Goal: Task Accomplishment & Management: Manage account settings

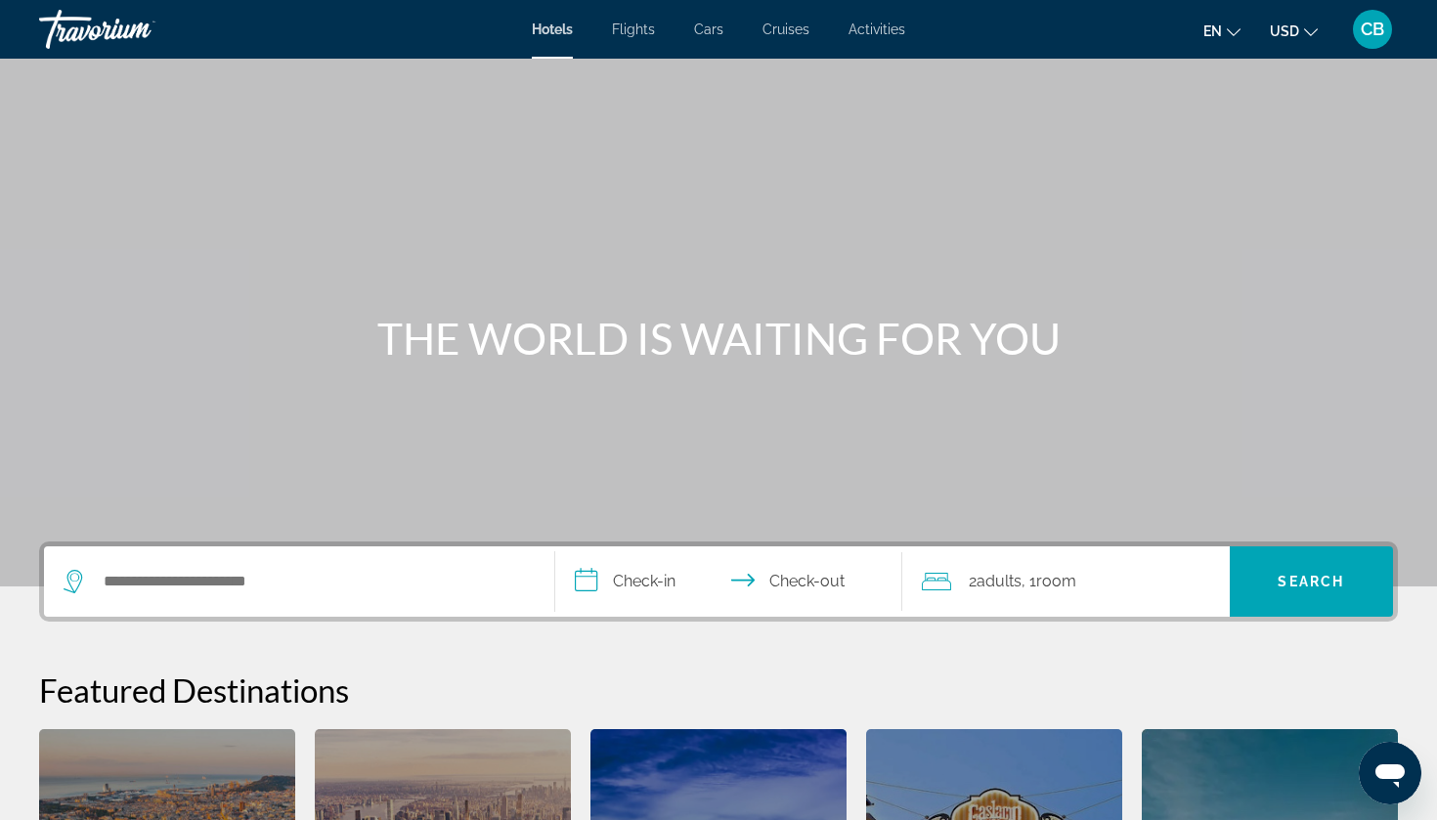
click at [1363, 33] on span "CB" at bounding box center [1372, 30] width 23 height 20
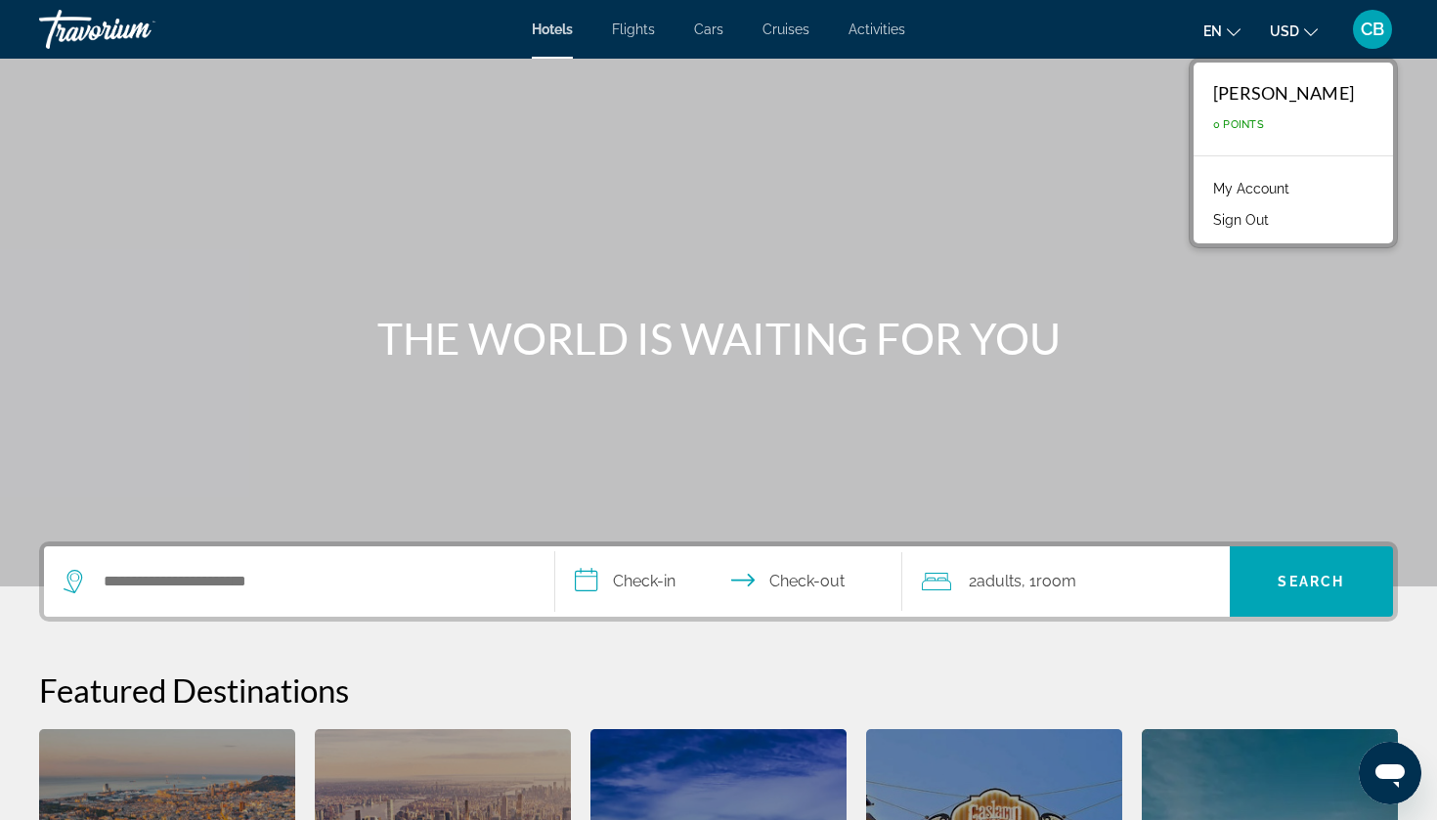
click at [1253, 189] on link "My Account" at bounding box center [1251, 188] width 96 height 25
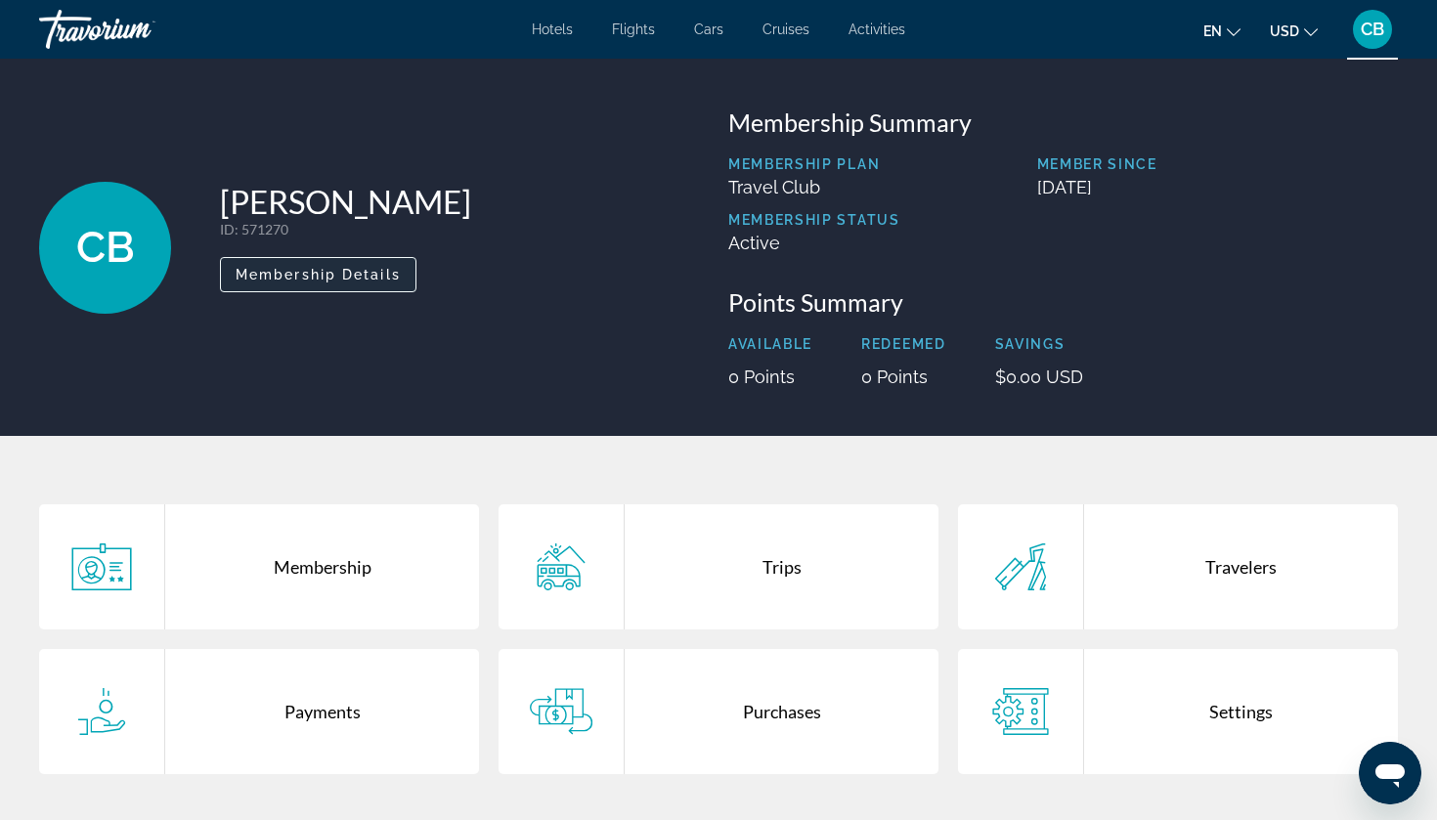
click at [363, 283] on span "Main content" at bounding box center [318, 274] width 195 height 47
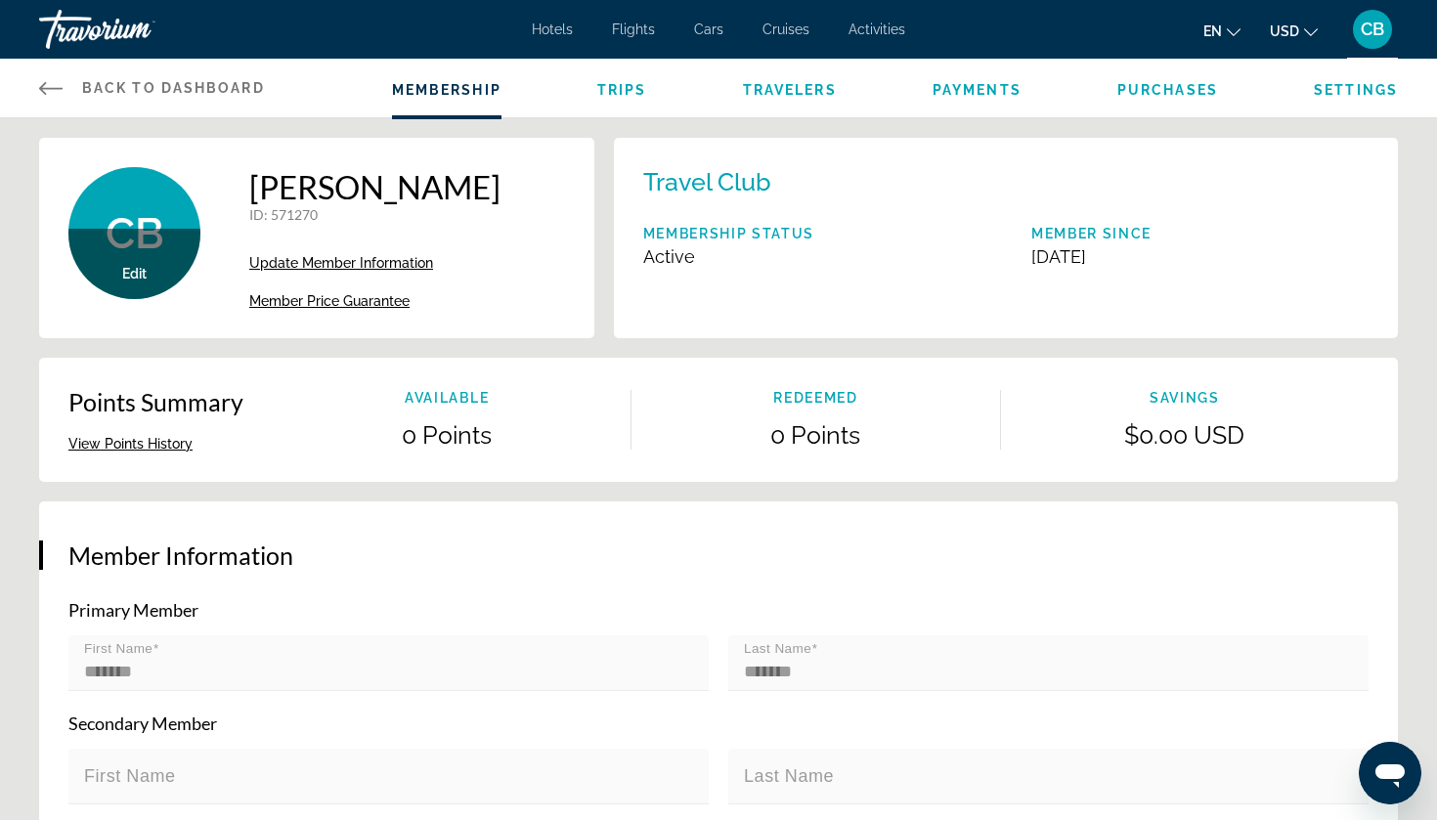
click at [131, 267] on span "Edit" at bounding box center [134, 274] width 24 height 16
